Goal: Task Accomplishment & Management: Complete application form

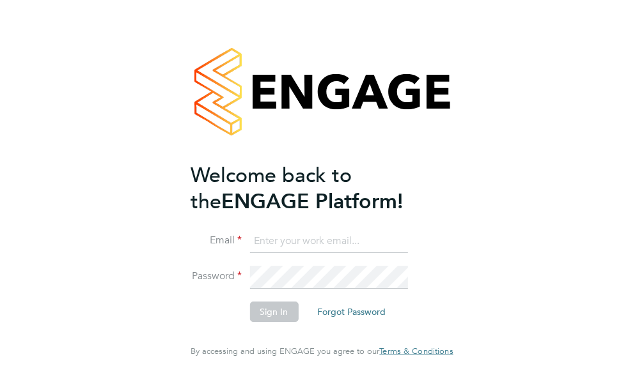
click at [283, 250] on input at bounding box center [328, 241] width 158 height 23
click at [253, 251] on input at bounding box center [328, 241] width 158 height 23
click at [249, 253] on input at bounding box center [328, 241] width 158 height 23
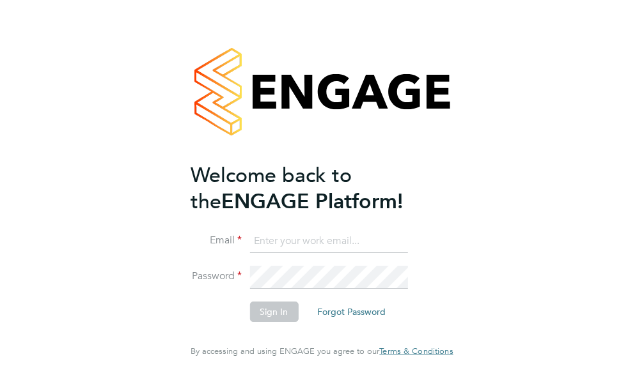
click at [249, 253] on input at bounding box center [328, 241] width 158 height 23
click at [249, 252] on input at bounding box center [328, 241] width 158 height 23
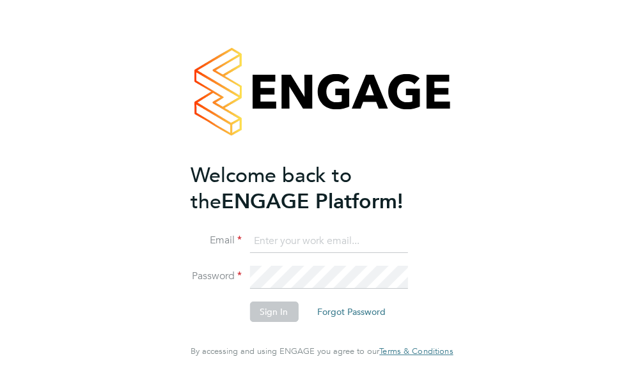
click at [249, 252] on input at bounding box center [328, 241] width 158 height 23
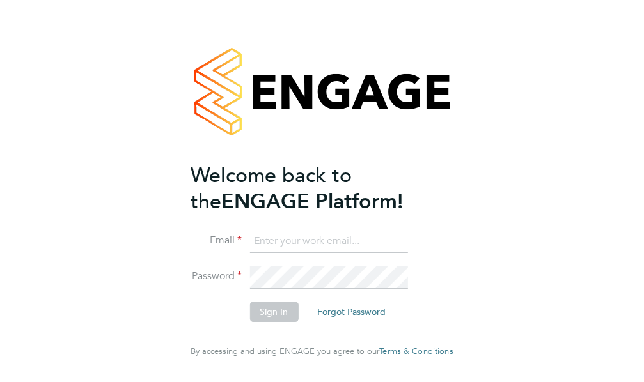
click at [249, 252] on input at bounding box center [328, 241] width 158 height 23
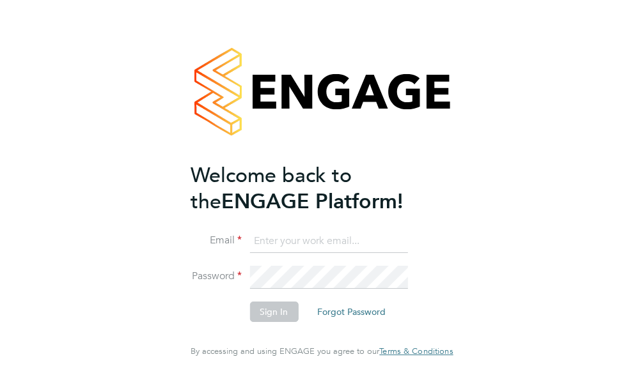
click at [249, 252] on input at bounding box center [328, 241] width 158 height 23
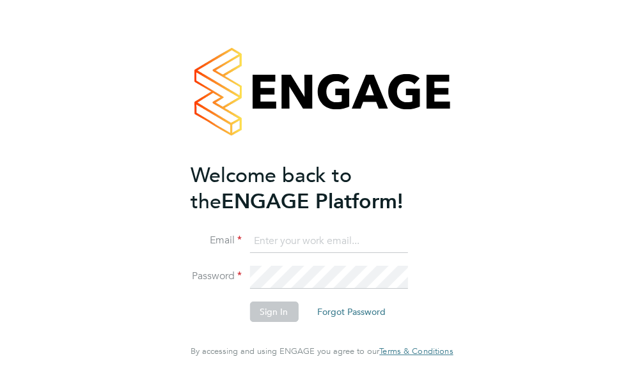
click at [249, 252] on input at bounding box center [328, 241] width 158 height 23
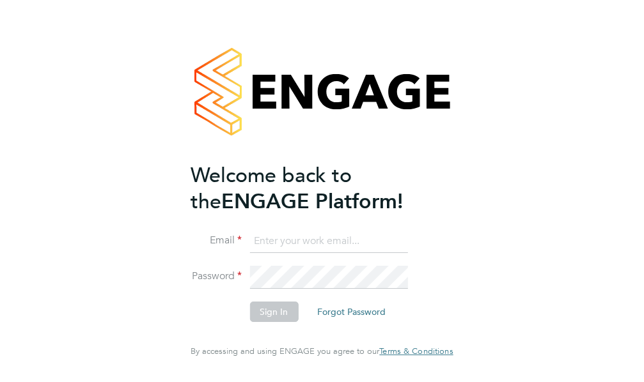
click at [249, 252] on input at bounding box center [328, 241] width 158 height 23
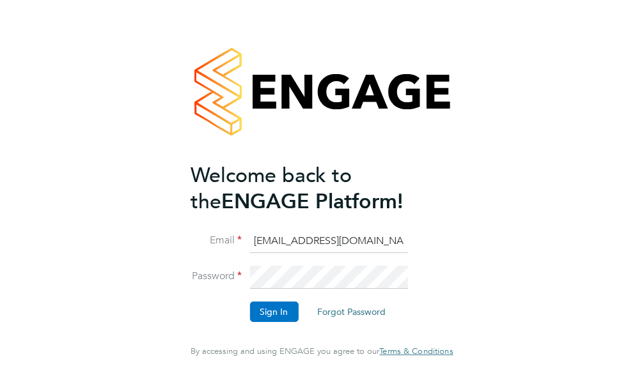
type input "avmikelis@gmail.com"
click at [260, 322] on button "Sign In" at bounding box center [273, 312] width 49 height 20
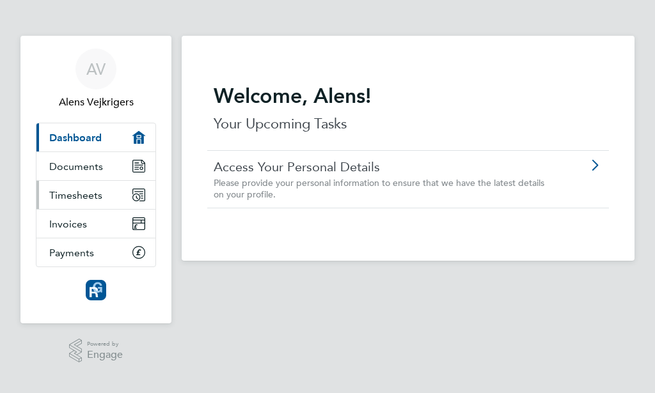
click at [93, 194] on span "Timesheets" at bounding box center [75, 195] width 53 height 12
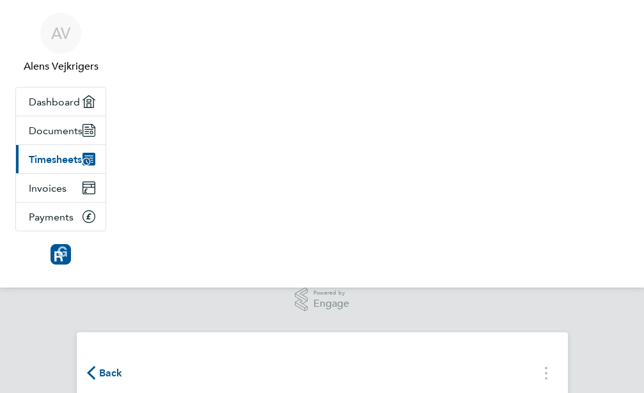
scroll to position [36, 0]
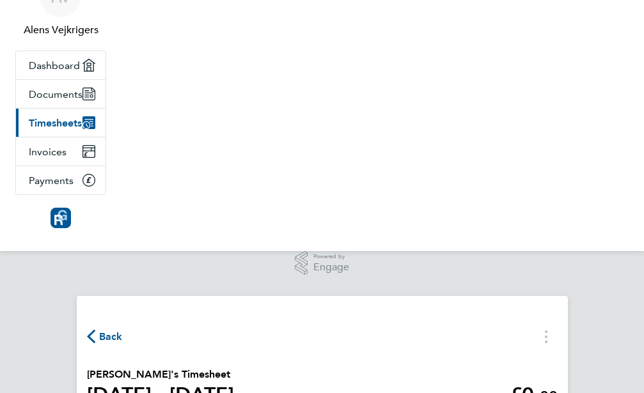
select select "30"
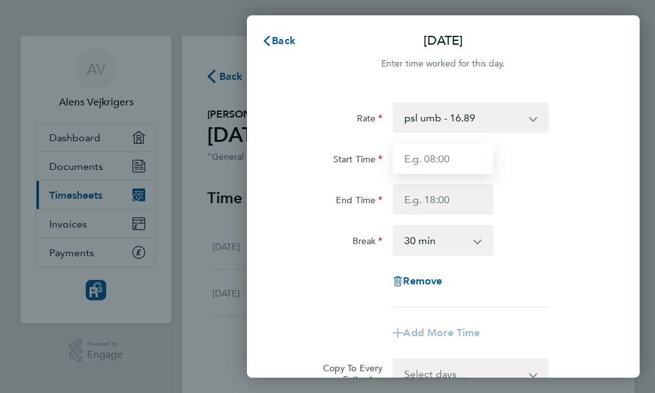
click at [453, 157] on input "Start Time" at bounding box center [443, 158] width 100 height 31
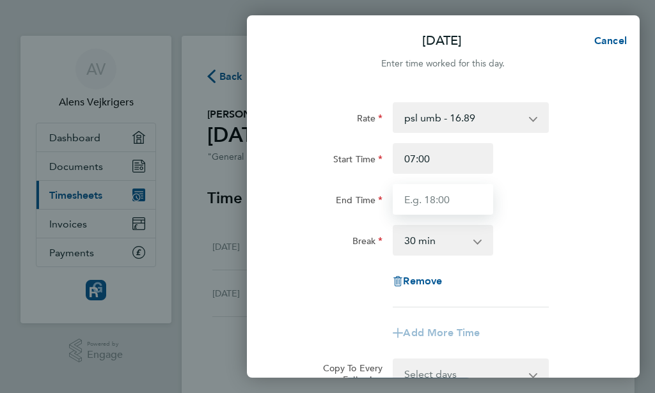
click at [452, 206] on input "End Time" at bounding box center [443, 199] width 100 height 31
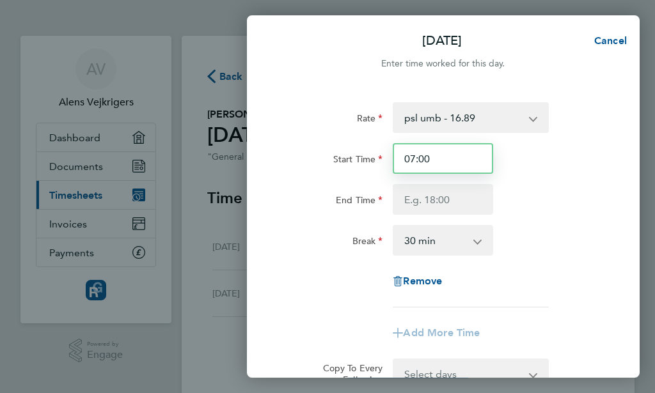
click at [452, 166] on input "07:00" at bounding box center [443, 158] width 100 height 31
click at [428, 163] on input "07:00" at bounding box center [443, 158] width 100 height 31
type input "07:30"
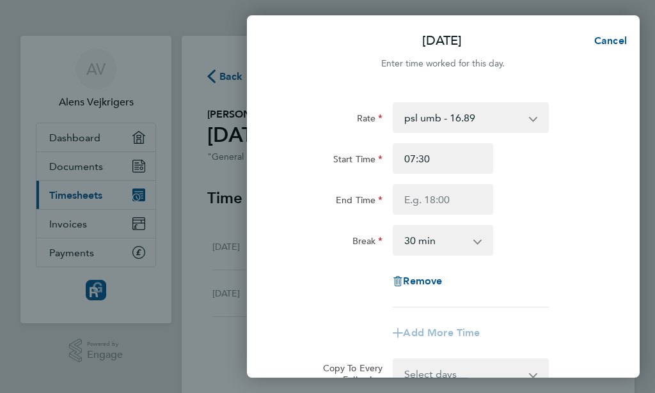
click at [476, 210] on input "End Time" at bounding box center [443, 199] width 100 height 31
click at [473, 207] on input "End Time" at bounding box center [443, 199] width 100 height 31
drag, startPoint x: 472, startPoint y: 205, endPoint x: 1, endPoint y: 274, distance: 476.3
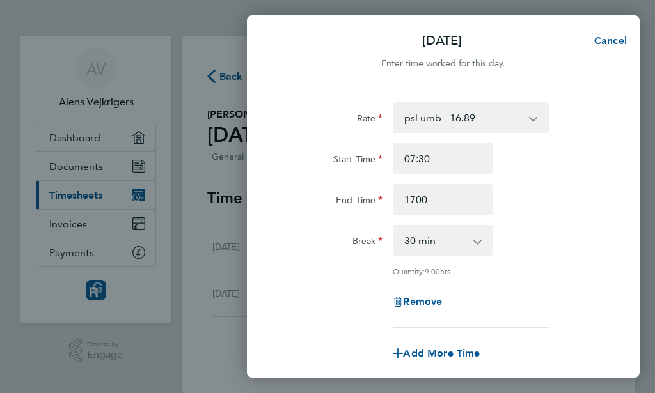
type input "17:00"
drag, startPoint x: 607, startPoint y: 157, endPoint x: 559, endPoint y: 235, distance: 91.6
click at [623, 270] on div "Rate psl umb - 16.89 Start Time 07:30 End Time 17:00 Break 0 min 15 min 30 min …" at bounding box center [443, 284] width 393 height 394
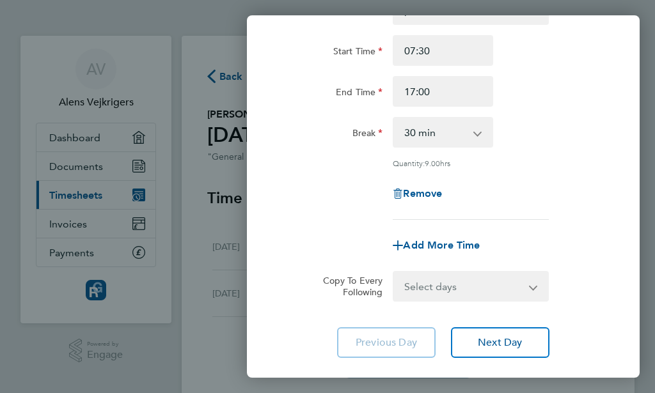
scroll to position [115, 0]
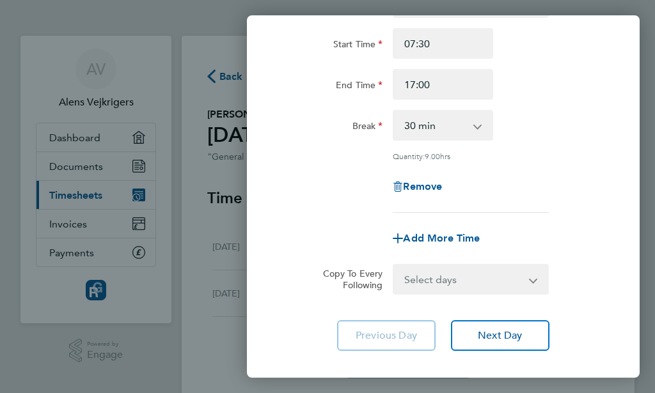
click at [554, 216] on app-timesheet-line-form-group "Rate psl umb - 16.89 Start Time 07:30 End Time 17:00 Break 0 min 15 min 30 min …" at bounding box center [443, 120] width 321 height 267
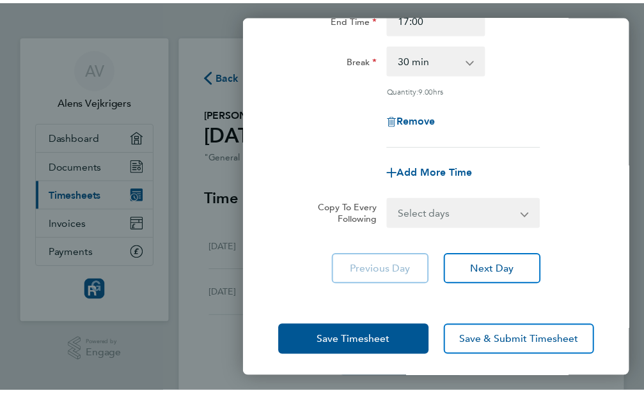
scroll to position [184, 0]
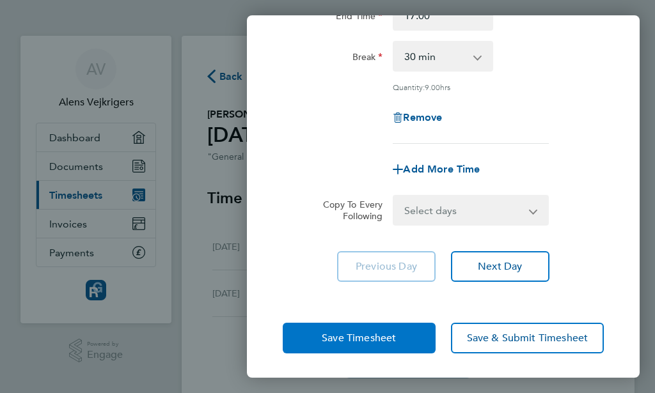
click at [361, 336] on span "Save Timesheet" at bounding box center [359, 338] width 74 height 13
